Goal: Task Accomplishment & Management: Manage account settings

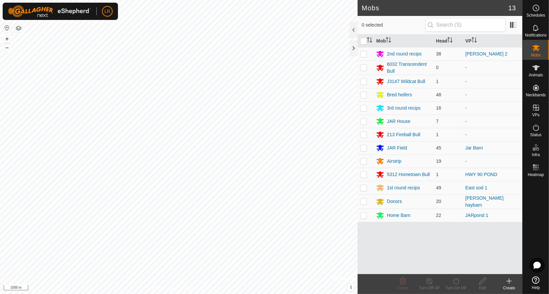
click at [404, 213] on div "Home Barn" at bounding box center [399, 215] width 24 height 7
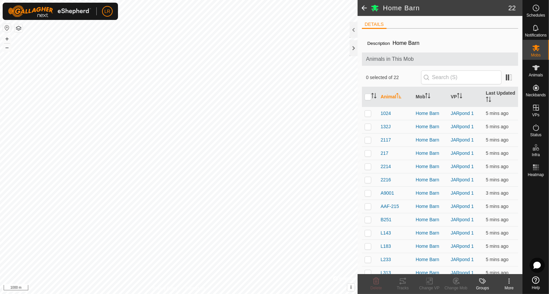
click at [365, 98] on input "checkbox" at bounding box center [368, 97] width 7 height 7
checkbox input "true"
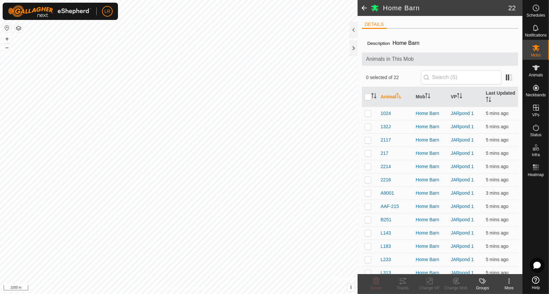
checkbox input "true"
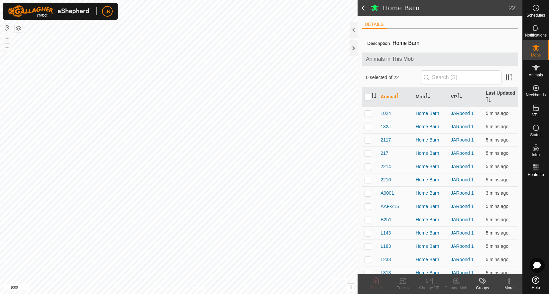
checkbox input "true"
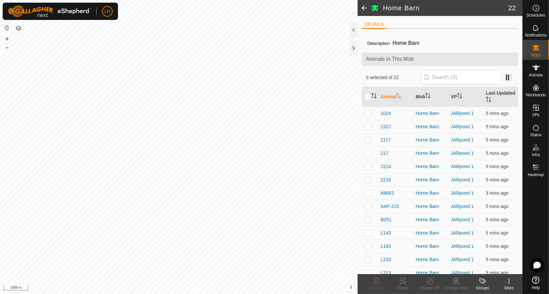
checkbox input "true"
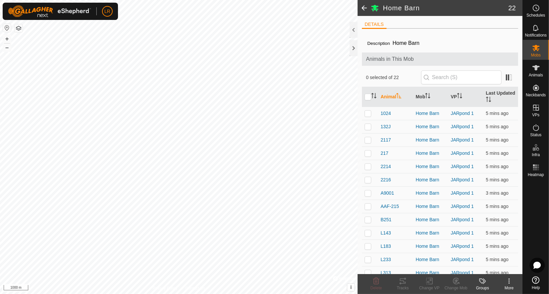
checkbox input "true"
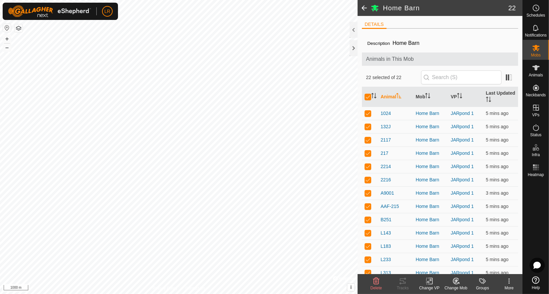
click at [432, 290] on div "Change VP" at bounding box center [429, 288] width 27 height 6
click at [451, 253] on span "Choose VP..." at bounding box center [446, 253] width 31 height 8
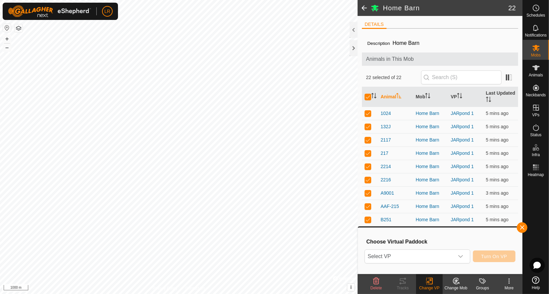
click at [463, 258] on icon "dropdown trigger" at bounding box center [460, 256] width 5 height 5
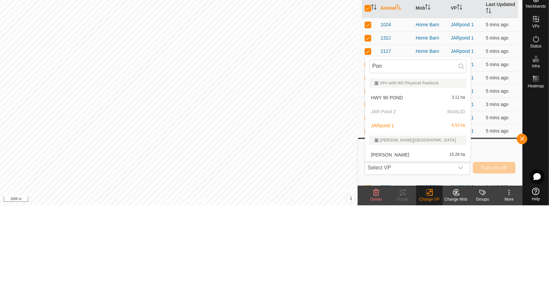
type input "Pon"
click at [388, 208] on li "JARpond 1 6.53 ha" at bounding box center [417, 214] width 105 height 13
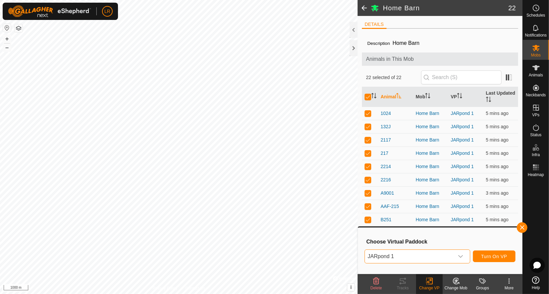
click at [454, 257] on span "JARpond 1" at bounding box center [409, 256] width 89 height 13
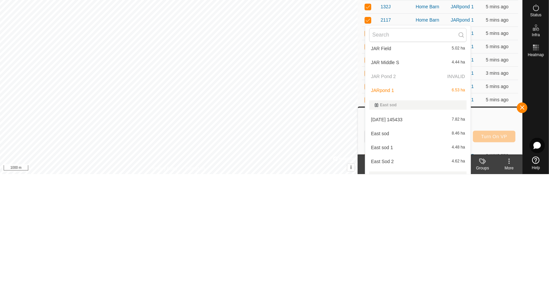
scroll to position [105, 0]
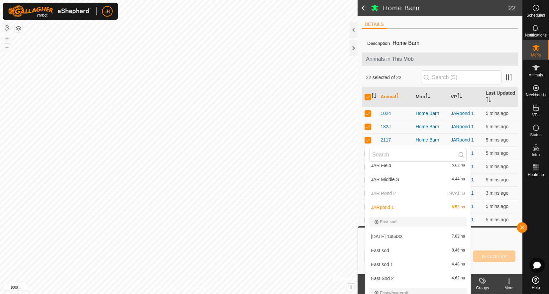
click at [522, 227] on span "button" at bounding box center [522, 227] width 5 height 5
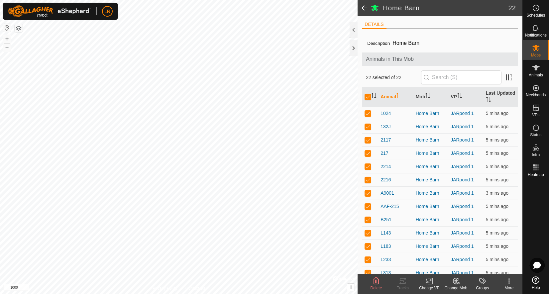
click at [370, 97] on input "checkbox" at bounding box center [368, 97] width 7 height 7
checkbox input "false"
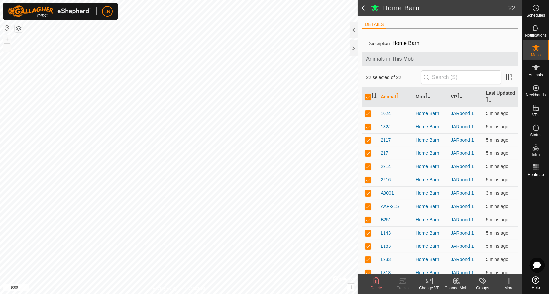
checkbox input "false"
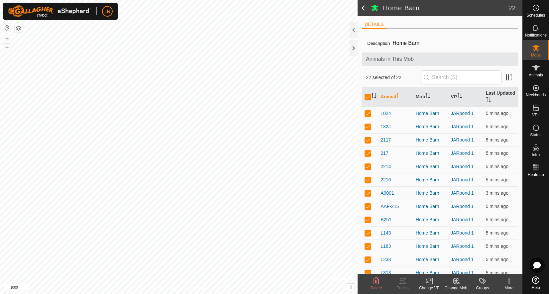
checkbox input "false"
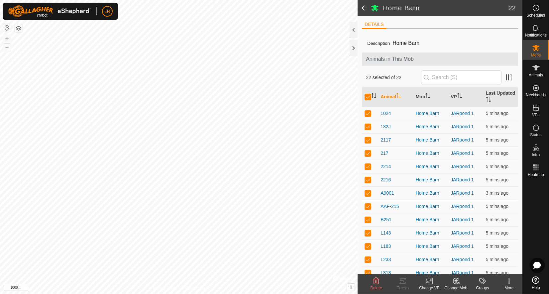
checkbox input "false"
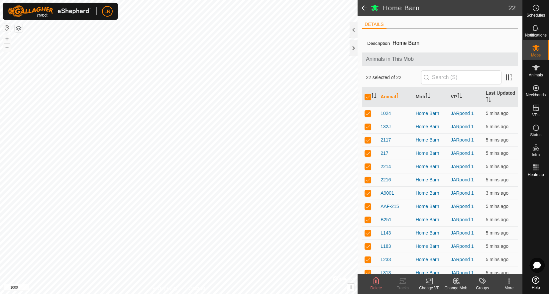
checkbox input "false"
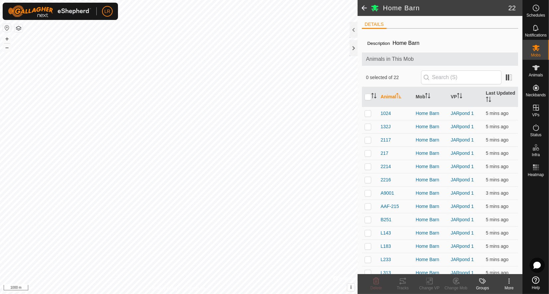
click at [361, 7] on span at bounding box center [364, 8] width 13 height 16
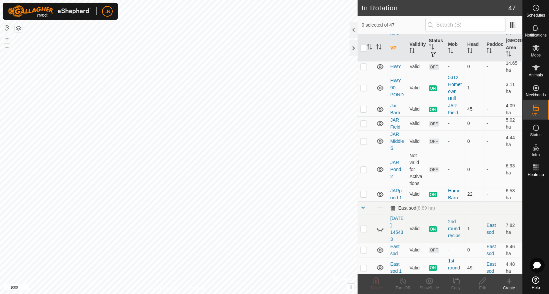
scroll to position [65, 0]
click at [400, 173] on link "JAR Pond 2" at bounding box center [395, 169] width 11 height 19
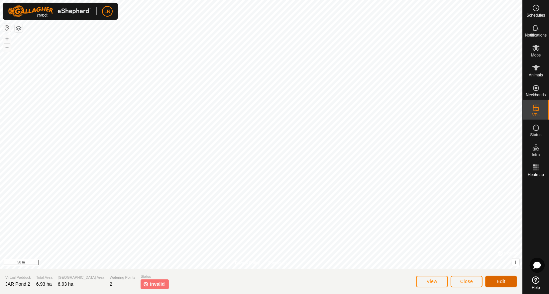
click at [501, 282] on span "Edit" at bounding box center [501, 281] width 9 height 5
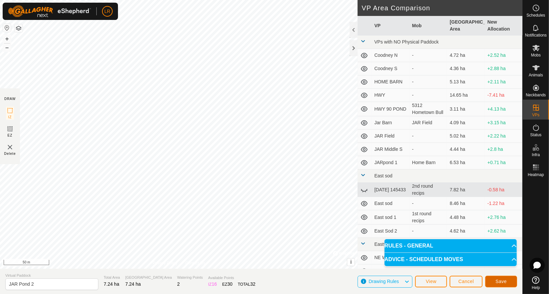
click at [500, 282] on span "Save" at bounding box center [501, 281] width 11 height 5
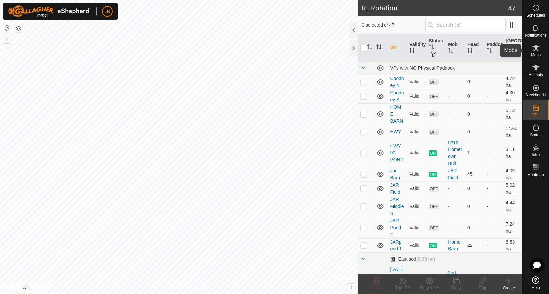
click at [537, 48] on icon at bounding box center [536, 48] width 7 height 6
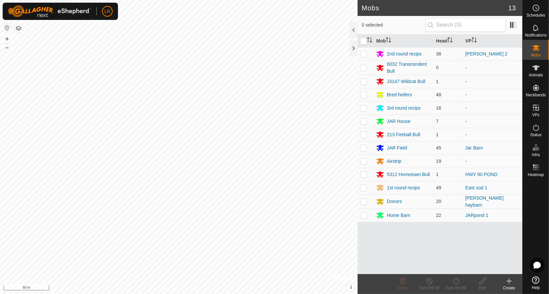
click at [400, 212] on div "Home Barn" at bounding box center [399, 215] width 24 height 7
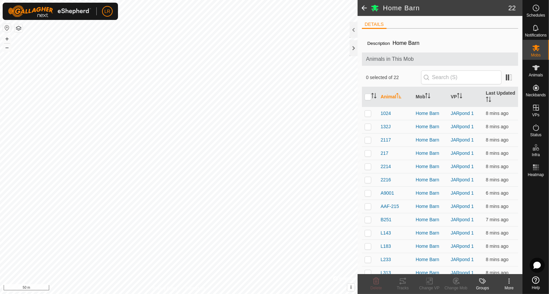
click at [367, 97] on input "checkbox" at bounding box center [368, 97] width 7 height 7
checkbox input "true"
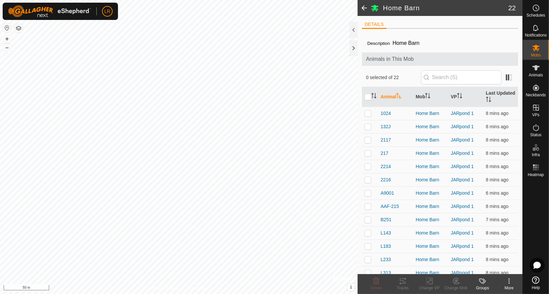
checkbox input "true"
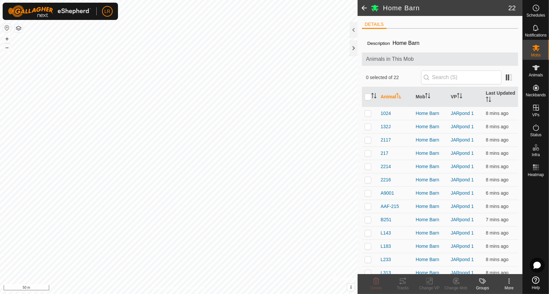
checkbox input "true"
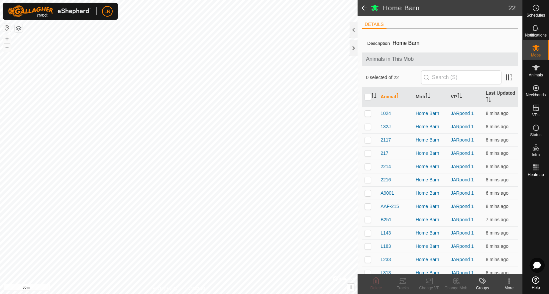
checkbox input "true"
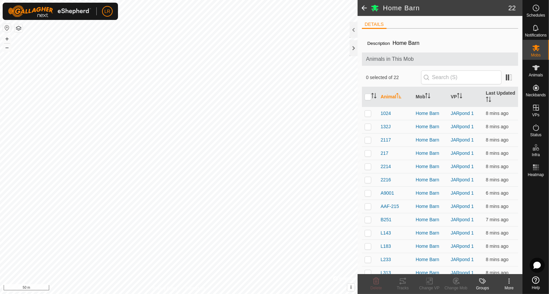
checkbox input "true"
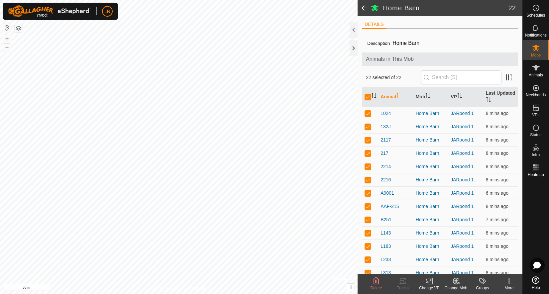
click at [432, 280] on icon at bounding box center [430, 281] width 3 height 6
click at [428, 285] on icon at bounding box center [429, 281] width 8 height 8
click at [432, 251] on link "Choose VP..." at bounding box center [450, 252] width 66 height 13
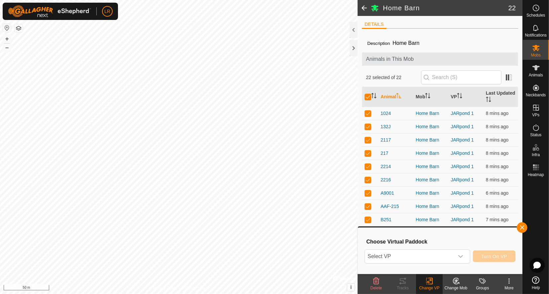
click at [460, 256] on icon "dropdown trigger" at bounding box center [460, 256] width 5 height 3
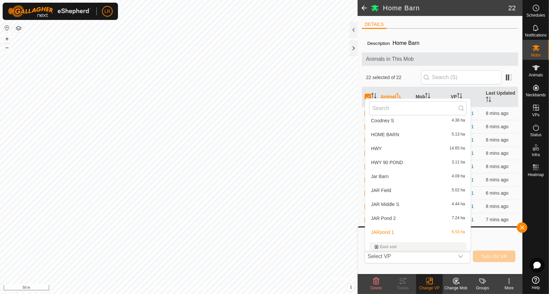
scroll to position [33, 0]
click at [454, 221] on div "JAR Pond 2 7.24 ha" at bounding box center [417, 218] width 97 height 8
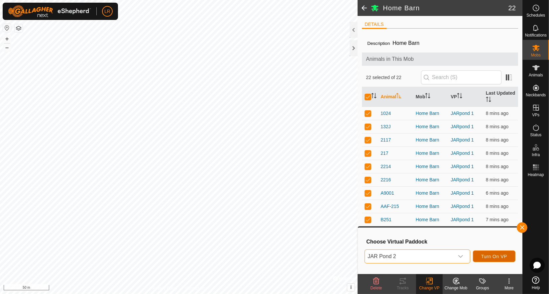
click at [493, 256] on span "Turn On VP" at bounding box center [494, 256] width 26 height 5
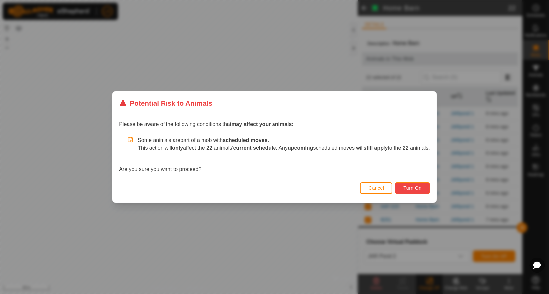
click at [422, 189] on span "Turn On" at bounding box center [413, 187] width 18 height 5
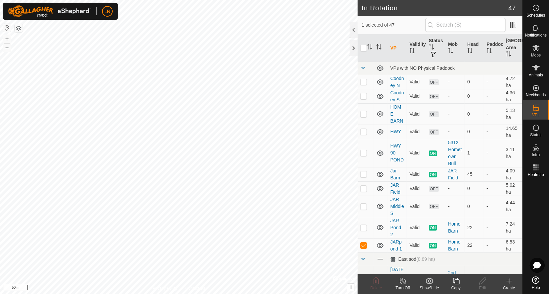
click at [401, 283] on icon at bounding box center [403, 281] width 6 height 7
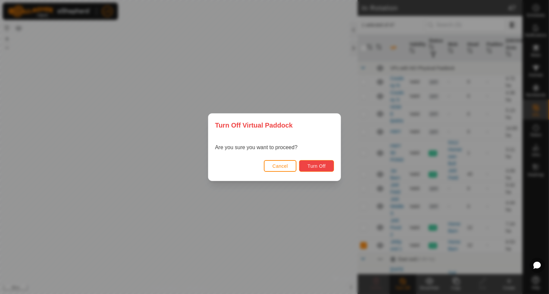
click at [320, 168] on span "Turn Off" at bounding box center [316, 166] width 18 height 5
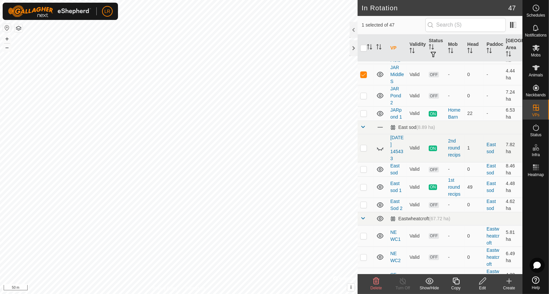
scroll to position [131, 0]
click at [367, 113] on p-checkbox at bounding box center [363, 113] width 7 height 5
checkbox input "true"
click at [364, 75] on p-checkbox at bounding box center [363, 74] width 7 height 5
checkbox input "false"
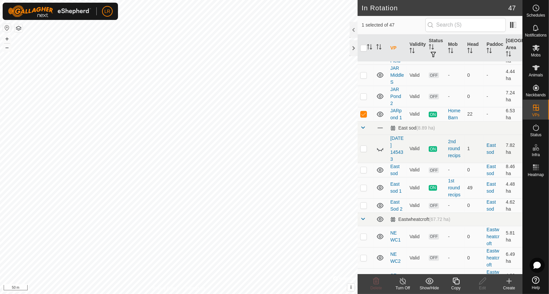
click at [406, 286] on div "Turn Off" at bounding box center [403, 288] width 27 height 6
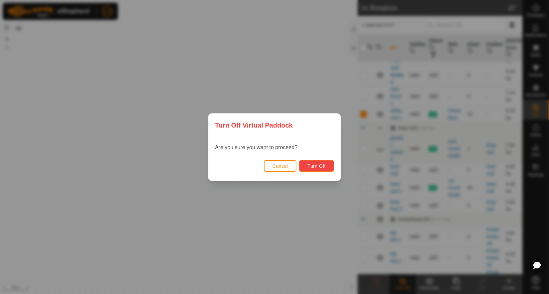
click at [325, 170] on button "Turn Off" at bounding box center [316, 166] width 35 height 12
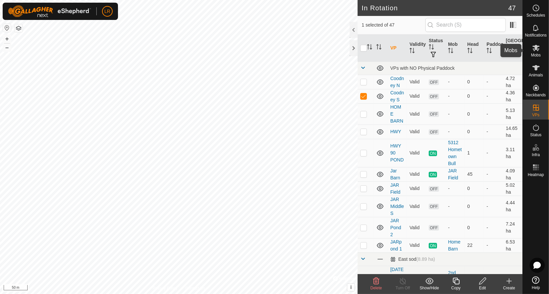
click at [534, 54] on span "Mobs" at bounding box center [536, 55] width 10 height 4
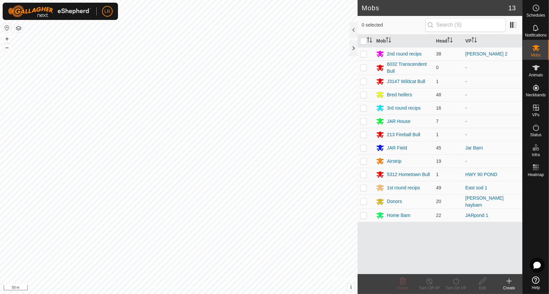
click at [396, 215] on div "Home Barn" at bounding box center [399, 215] width 24 height 7
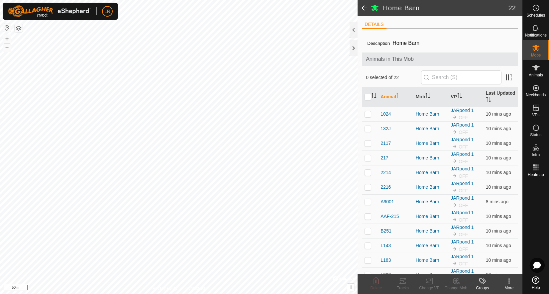
click at [367, 97] on input "checkbox" at bounding box center [368, 97] width 7 height 7
checkbox input "true"
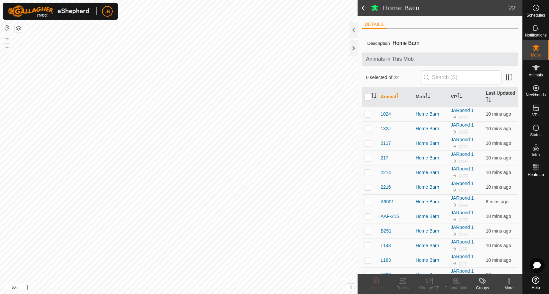
checkbox input "true"
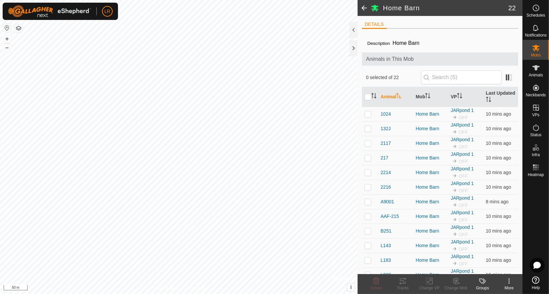
checkbox input "true"
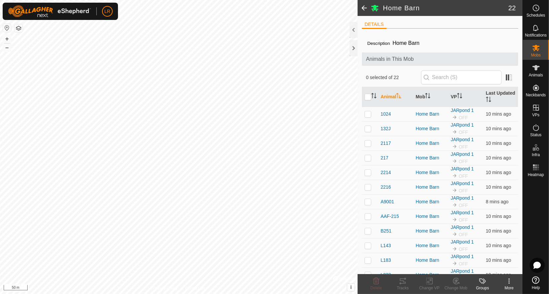
checkbox input "true"
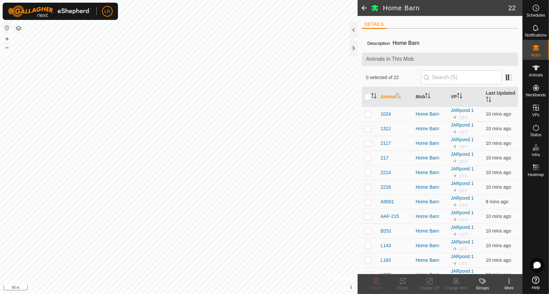
checkbox input "true"
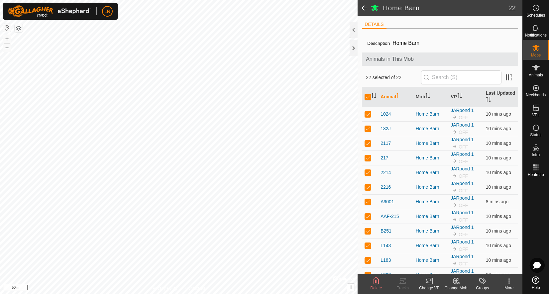
click at [428, 284] on icon at bounding box center [429, 281] width 8 height 8
click at [437, 253] on link "Choose VP..." at bounding box center [450, 252] width 66 height 13
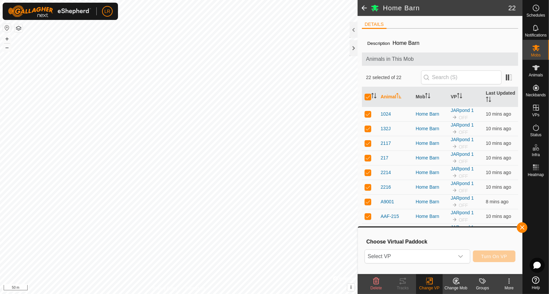
click at [460, 257] on icon "dropdown trigger" at bounding box center [460, 256] width 5 height 5
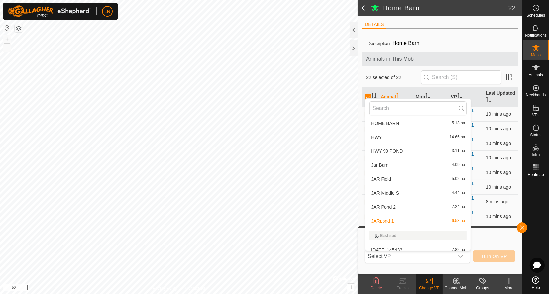
scroll to position [45, 0]
click at [457, 209] on div "JAR Pond 2 7.24 ha" at bounding box center [417, 207] width 97 height 8
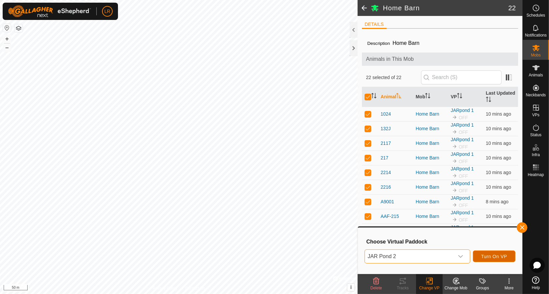
click at [501, 256] on span "Turn On VP" at bounding box center [494, 256] width 26 height 5
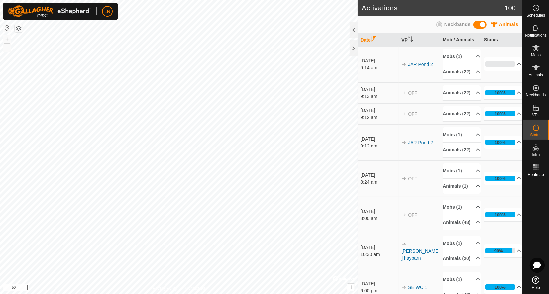
click at [542, 51] on es-mob-svg-icon at bounding box center [536, 48] width 12 height 11
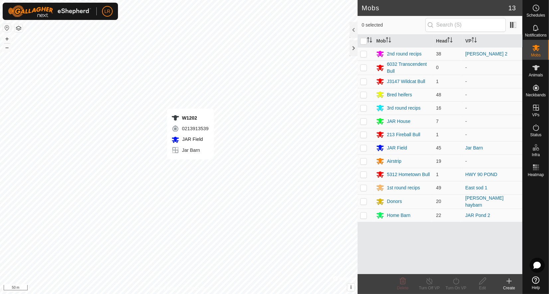
click at [397, 146] on div "JAR Field" at bounding box center [397, 148] width 20 height 7
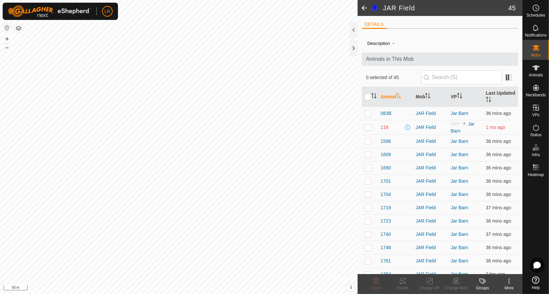
click at [362, 12] on span at bounding box center [364, 8] width 13 height 16
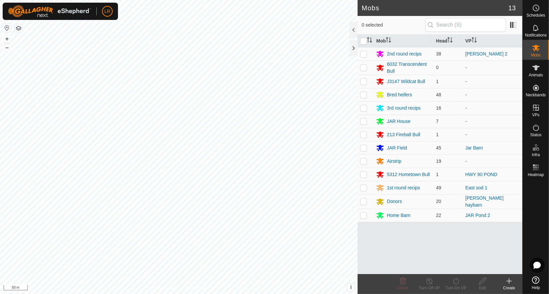
click at [366, 150] on p-checkbox at bounding box center [363, 147] width 7 height 5
checkbox input "true"
click at [428, 283] on icon at bounding box center [429, 281] width 8 height 8
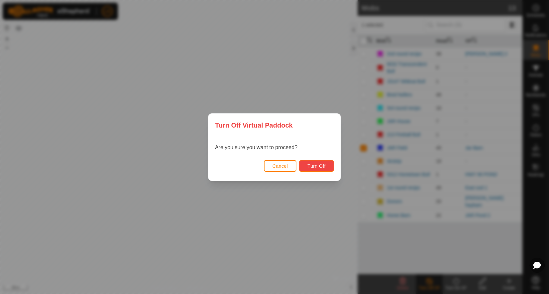
click at [321, 164] on span "Turn Off" at bounding box center [316, 166] width 18 height 5
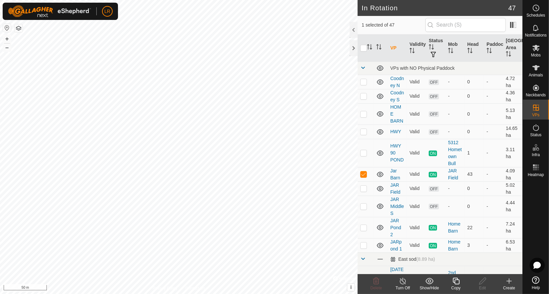
click at [351, 51] on div at bounding box center [354, 48] width 8 height 16
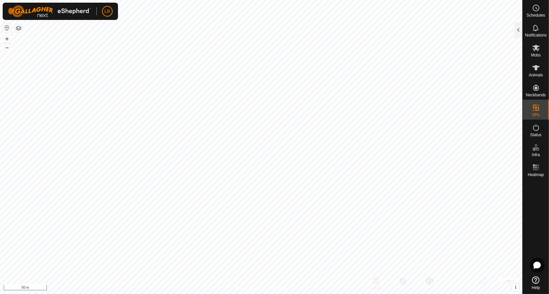
checkbox input "false"
checkbox input "true"
click at [518, 31] on div at bounding box center [519, 30] width 8 height 16
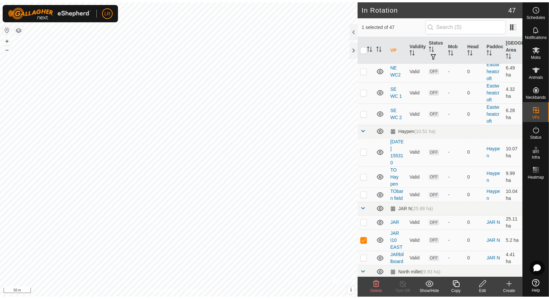
scroll to position [323, 0]
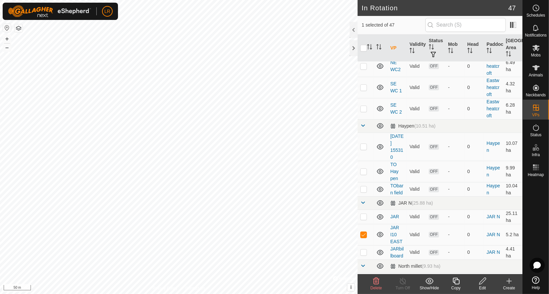
click at [483, 287] on div "Edit" at bounding box center [482, 288] width 27 height 6
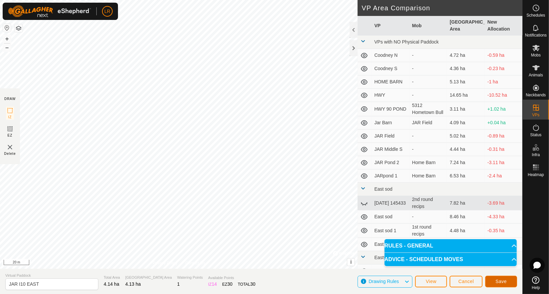
click at [503, 284] on span "Save" at bounding box center [501, 281] width 11 height 5
